Goal: Information Seeking & Learning: Learn about a topic

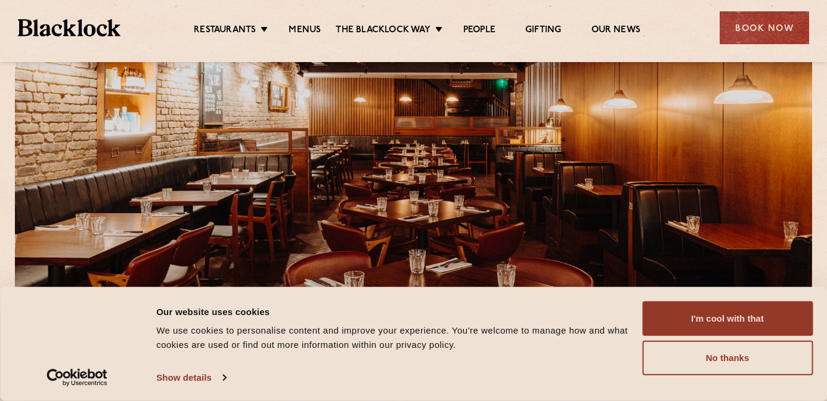
scroll to position [117, 0]
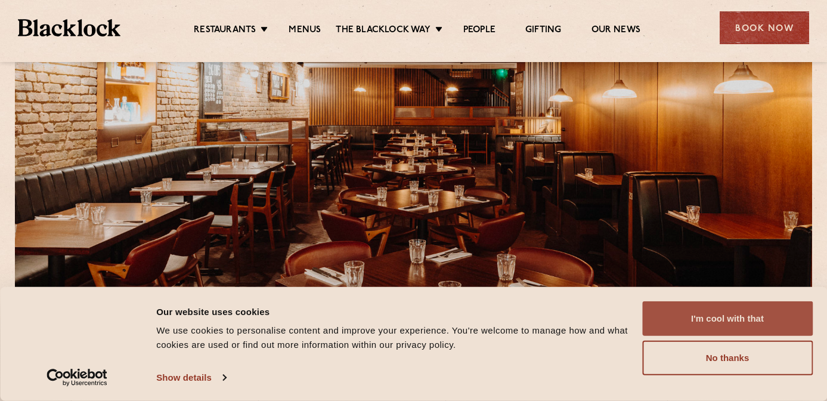
click at [730, 320] on button "I'm cool with that" at bounding box center [727, 318] width 171 height 35
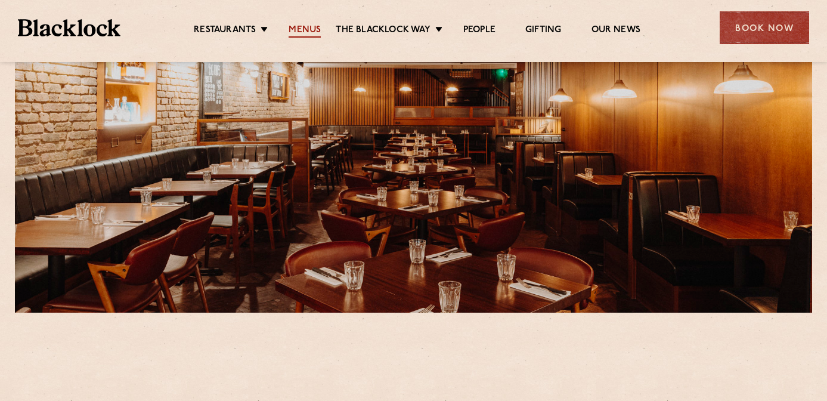
click at [305, 27] on link "Menus" at bounding box center [305, 30] width 32 height 13
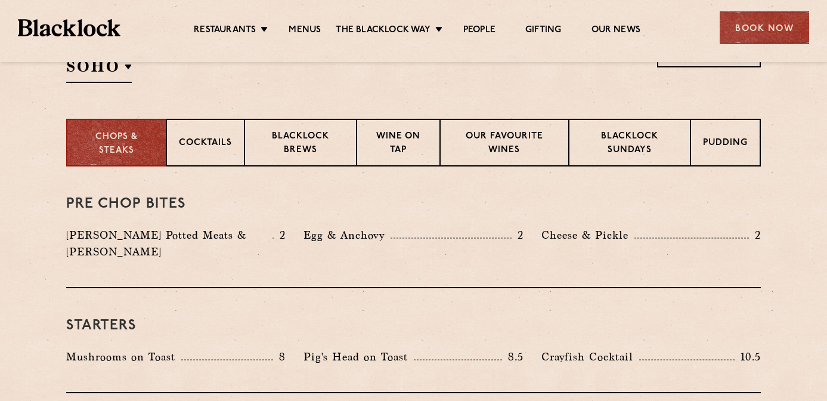
scroll to position [439, 0]
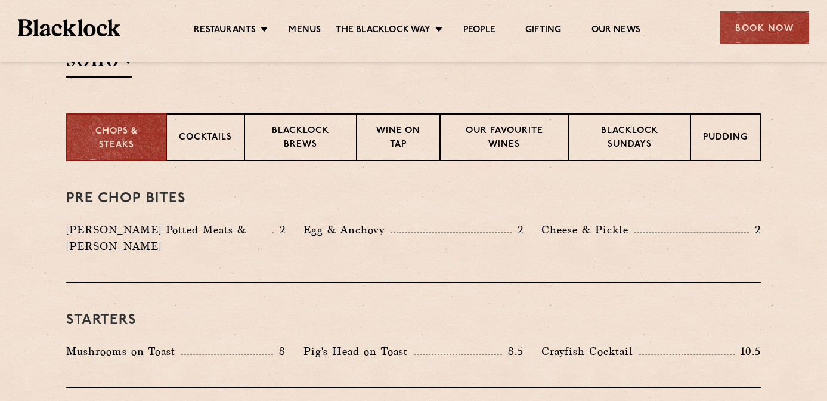
click at [207, 165] on div "Pre Chop Bites Blacklock Potted Meats & Kimchi 2 Egg & Anchovy 2 Cheese & Pickl…" at bounding box center [413, 222] width 695 height 122
click at [207, 138] on p "Cocktails" at bounding box center [205, 138] width 53 height 15
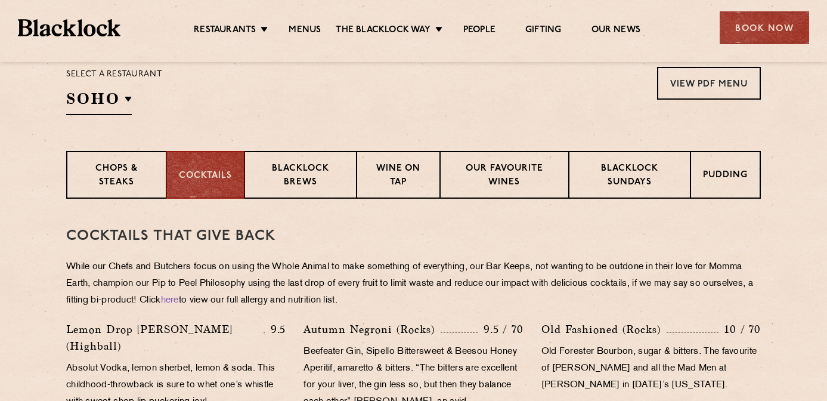
scroll to position [418, 0]
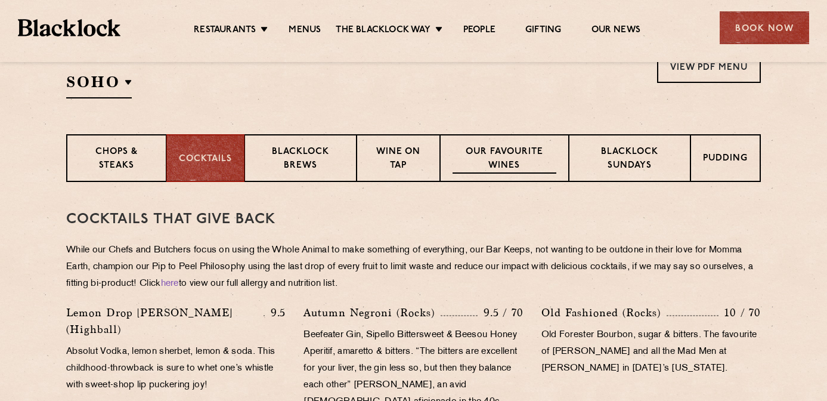
click at [487, 157] on p "Our favourite wines" at bounding box center [504, 160] width 103 height 28
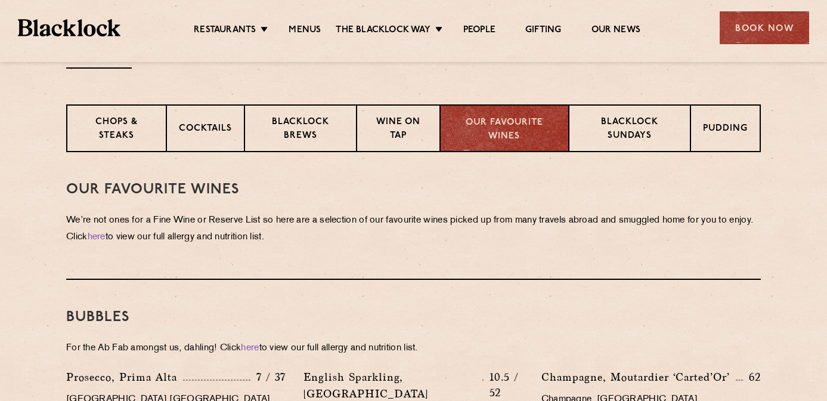
scroll to position [447, 0]
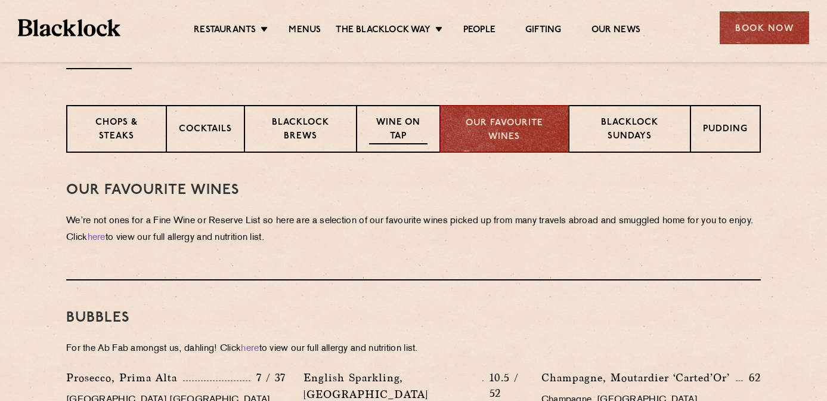
click at [388, 126] on p "Wine on Tap" at bounding box center [398, 130] width 58 height 28
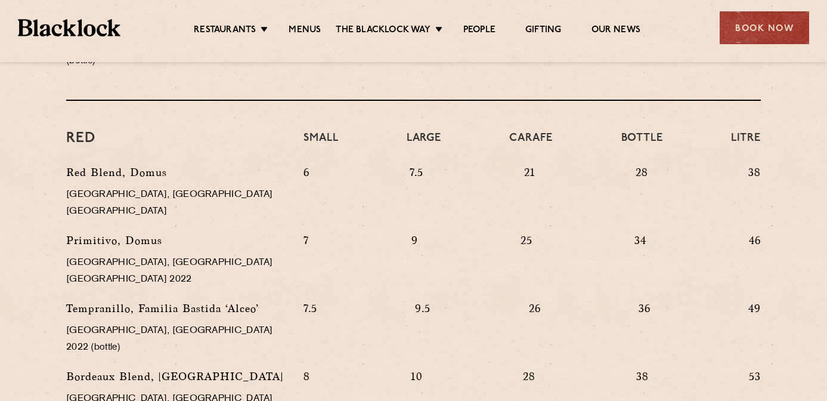
scroll to position [1118, 0]
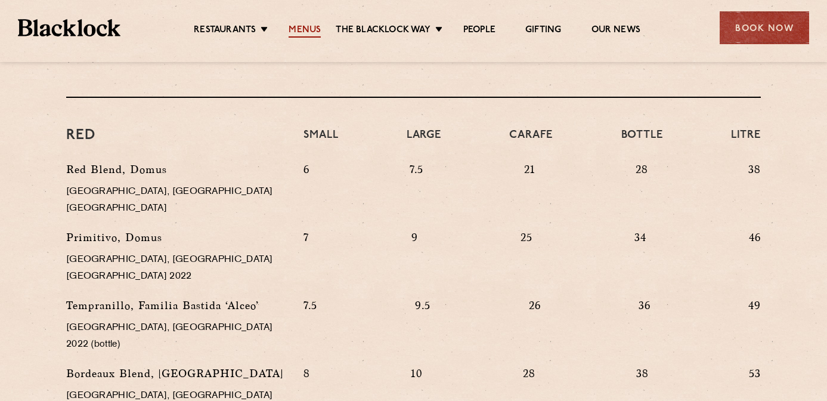
click at [315, 26] on link "Menus" at bounding box center [305, 30] width 32 height 13
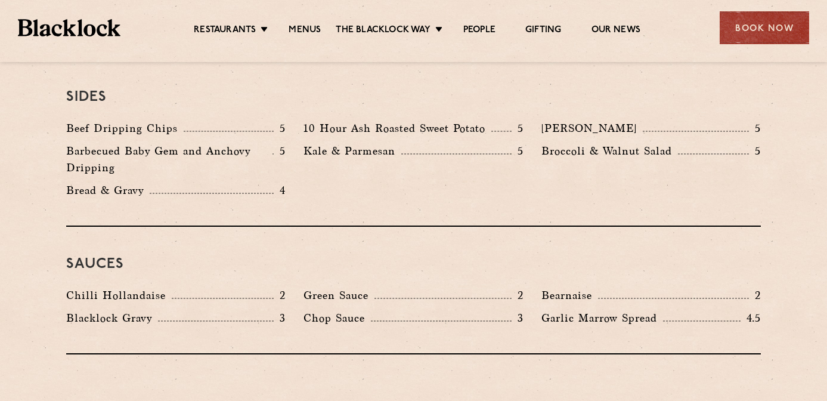
scroll to position [1918, 0]
